Goal: Transaction & Acquisition: Purchase product/service

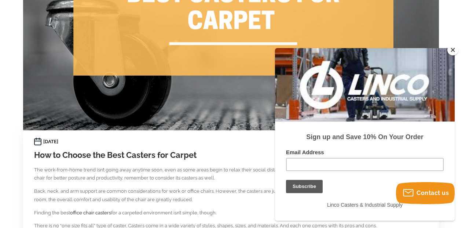
scroll to position [161, 0]
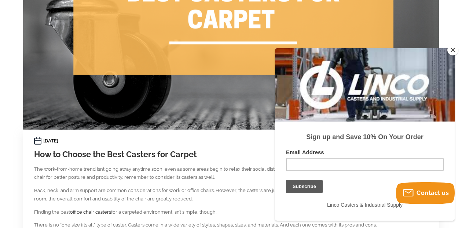
click at [456, 52] on button "Close" at bounding box center [453, 49] width 11 height 11
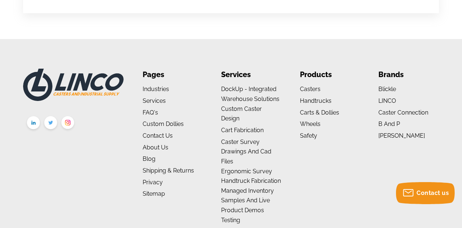
scroll to position [969, 0]
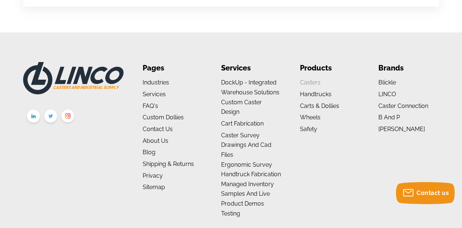
click at [316, 79] on link "Casters" at bounding box center [310, 82] width 21 height 7
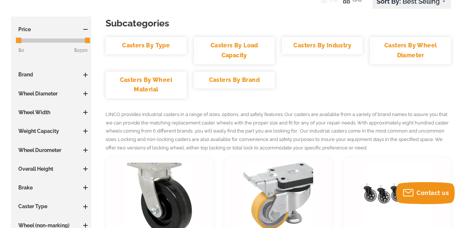
scroll to position [121, 0]
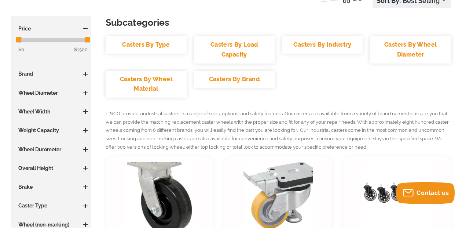
click at [160, 45] on link "Casters By Type" at bounding box center [146, 44] width 81 height 17
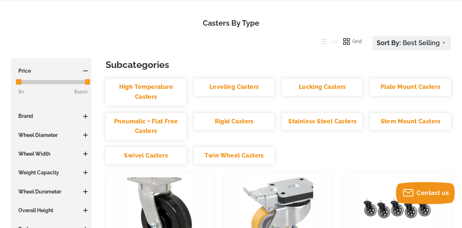
scroll to position [82, 0]
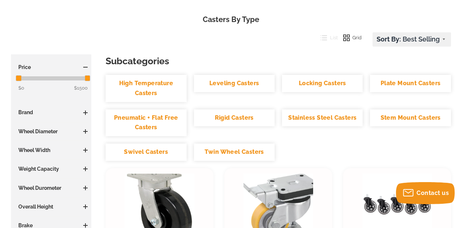
click at [390, 119] on link "Stem Mount Casters" at bounding box center [410, 117] width 81 height 17
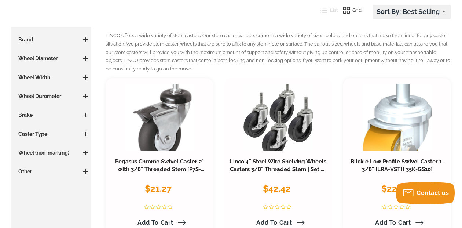
scroll to position [110, 0]
click at [85, 132] on span at bounding box center [85, 134] width 1 height 4
click at [39, 147] on span "(28)" at bounding box center [38, 148] width 8 height 6
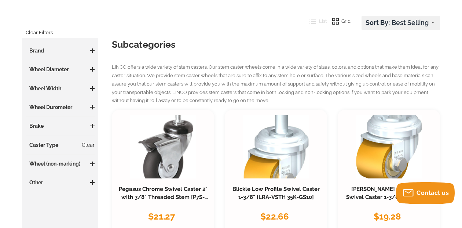
click at [92, 69] on span at bounding box center [92, 69] width 4 height 1
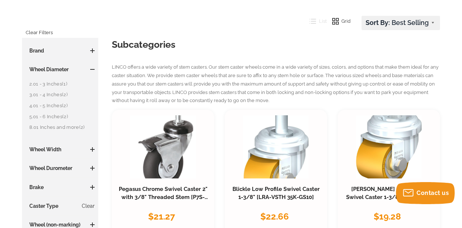
click at [65, 83] on span "(1)" at bounding box center [64, 84] width 5 height 6
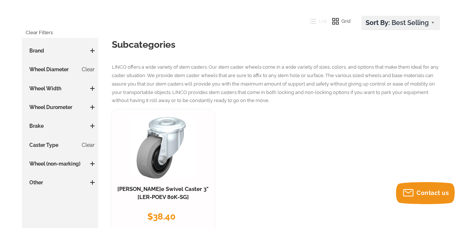
click at [92, 163] on span at bounding box center [92, 163] width 4 height 1
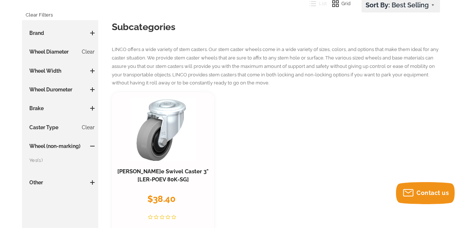
scroll to position [128, 0]
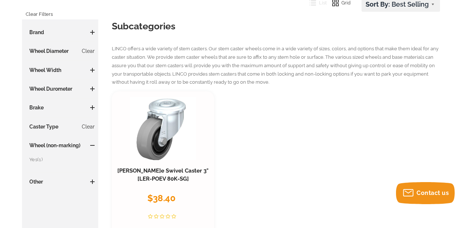
click at [93, 181] on span at bounding box center [92, 181] width 1 height 4
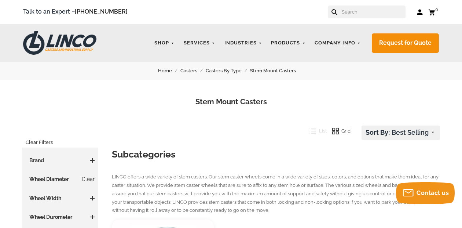
scroll to position [0, 0]
